Goal: Transaction & Acquisition: Obtain resource

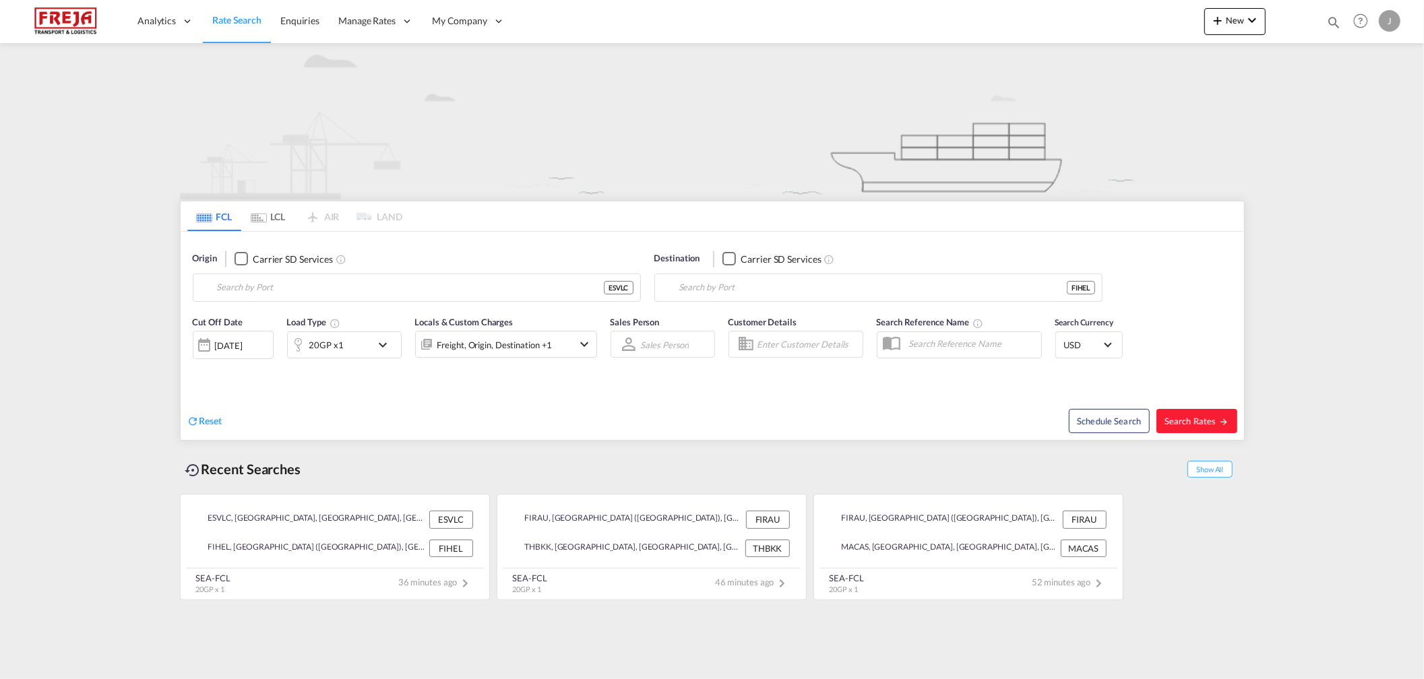
type input "[GEOGRAPHIC_DATA], ESVLC"
type input "[GEOGRAPHIC_DATA] ([GEOGRAPHIC_DATA]), [GEOGRAPHIC_DATA]"
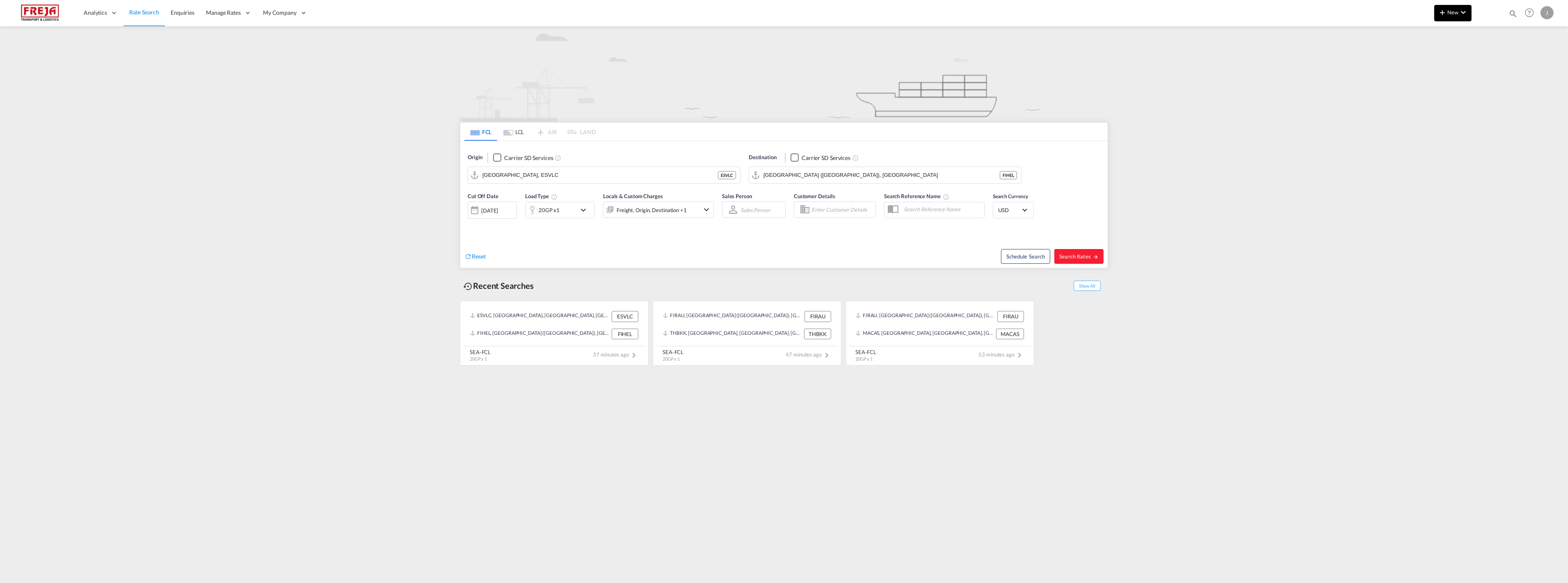
click at [866, 10] on span "New" at bounding box center [1453, 12] width 31 height 7
click at [866, 63] on span "Ratesheet" at bounding box center [1486, 61] width 9 height 16
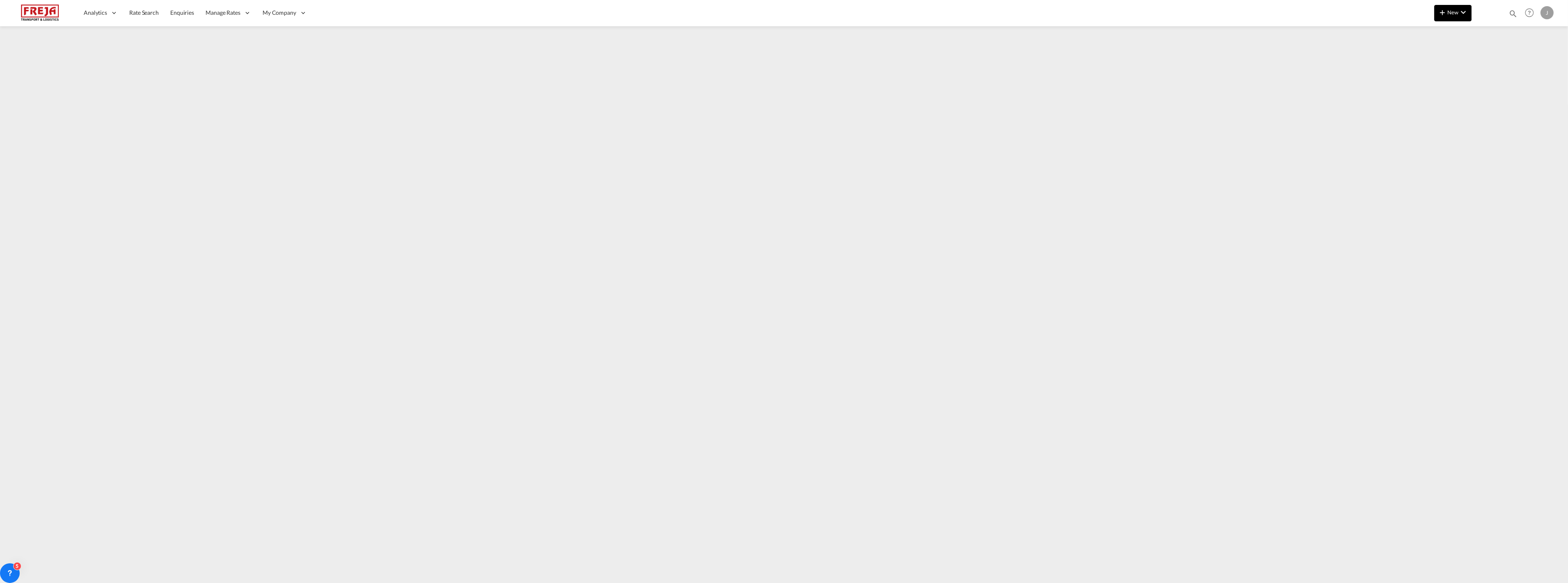
click at [866, 15] on button "New" at bounding box center [1452, 13] width 37 height 16
click at [866, 63] on span "Ratesheet" at bounding box center [1486, 61] width 9 height 16
click at [141, 12] on span "Rate Search" at bounding box center [144, 12] width 30 height 7
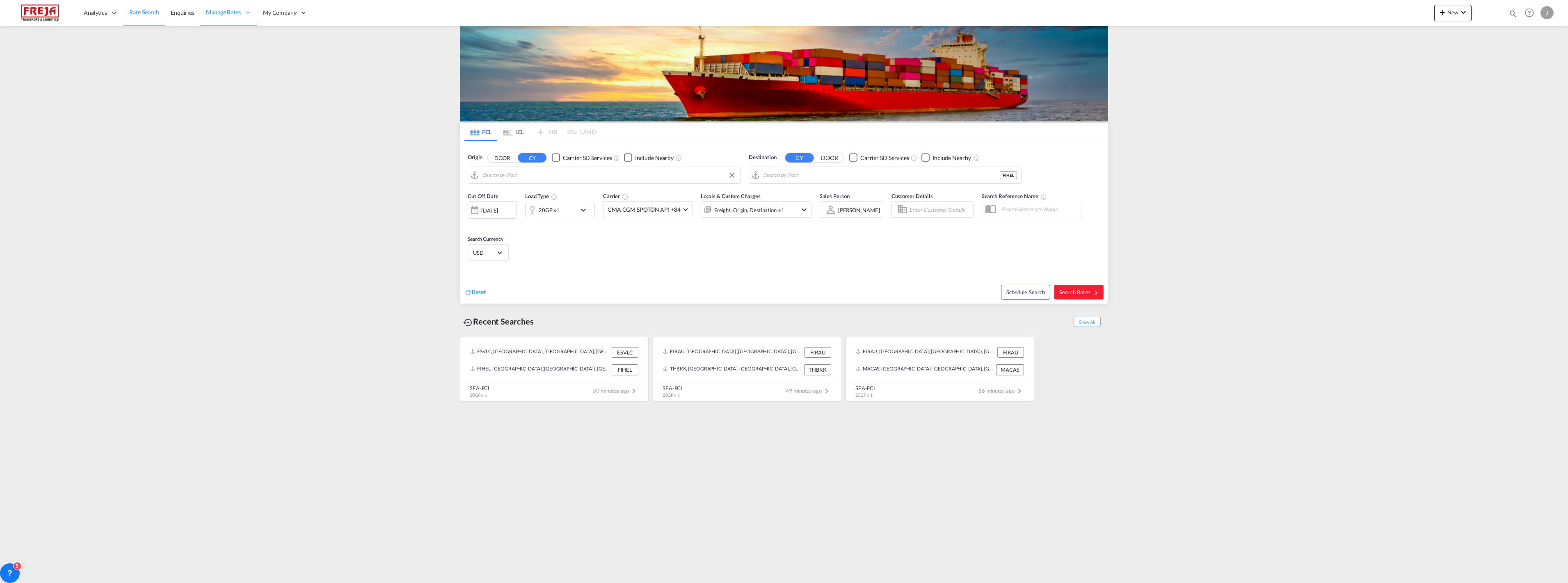
type input "[GEOGRAPHIC_DATA], ESVLC"
type input "[GEOGRAPHIC_DATA] ([GEOGRAPHIC_DATA]), [GEOGRAPHIC_DATA]"
click at [527, 173] on input "[GEOGRAPHIC_DATA], ESVLC" at bounding box center [609, 175] width 254 height 12
drag, startPoint x: 514, startPoint y: 175, endPoint x: 380, endPoint y: 173, distance: 134.0
click at [497, 179] on body "Analytics Reports Dashboard Rate Search Enquiries Manage Rates Contract Rates" at bounding box center [784, 292] width 1568 height 583
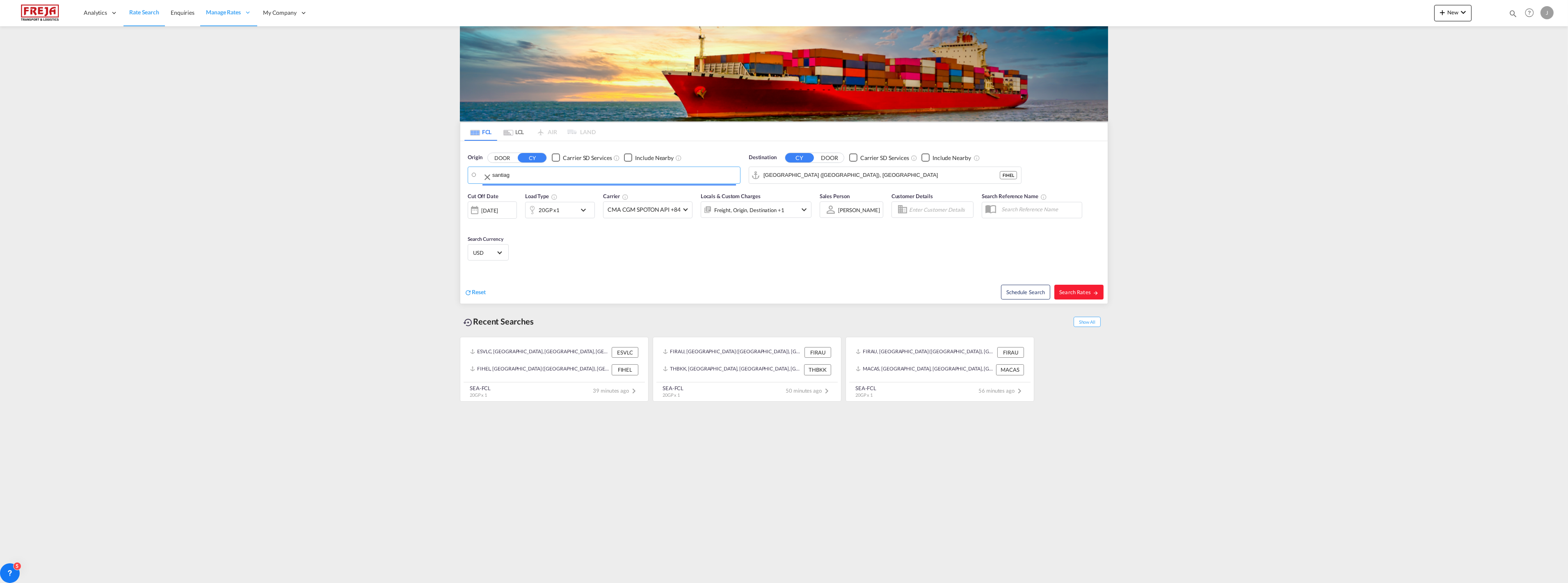
click at [497, 179] on input "santiag" at bounding box center [614, 175] width 243 height 12
click at [509, 222] on div "Valparaiso [GEOGRAPHIC_DATA] CLVAP" at bounding box center [546, 222] width 156 height 24
type input "Valparaiso, CLVAP"
click at [785, 175] on input "[GEOGRAPHIC_DATA] ([GEOGRAPHIC_DATA]), [GEOGRAPHIC_DATA]" at bounding box center [890, 175] width 254 height 12
click at [575, 207] on div "20GP x1" at bounding box center [551, 210] width 51 height 16
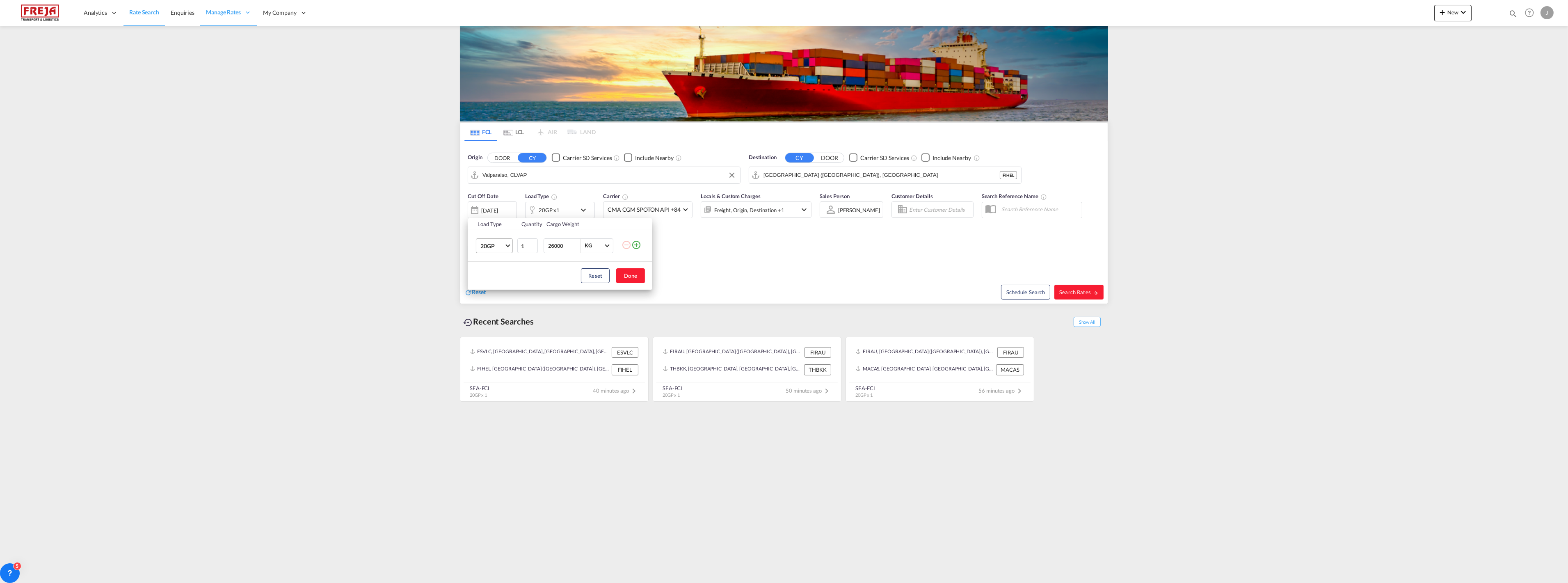
click at [488, 250] on span "20GP" at bounding box center [492, 246] width 24 height 8
click at [491, 285] on div "40HC" at bounding box center [488, 285] width 15 height 8
click at [633, 278] on button "Done" at bounding box center [630, 276] width 29 height 15
click at [866, 296] on button "Search Rates" at bounding box center [1079, 292] width 49 height 15
type input "CLVAP to FIHEL / [DATE]"
